Goal: Transaction & Acquisition: Purchase product/service

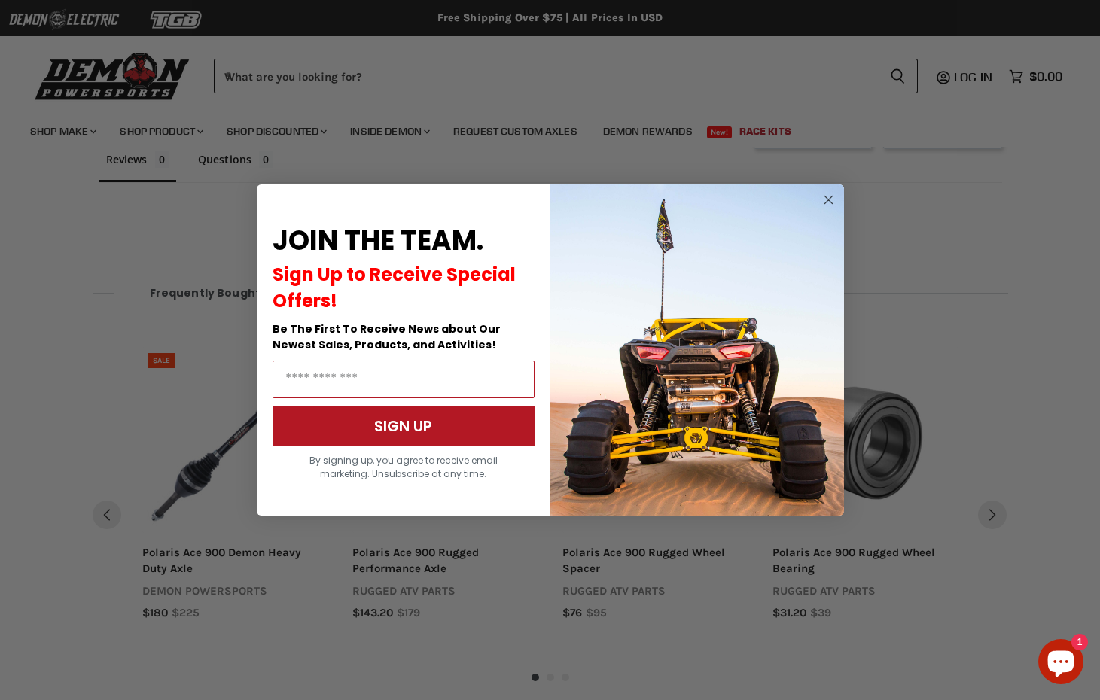
scroll to position [1049, 0]
